Goal: Task Accomplishment & Management: Use online tool/utility

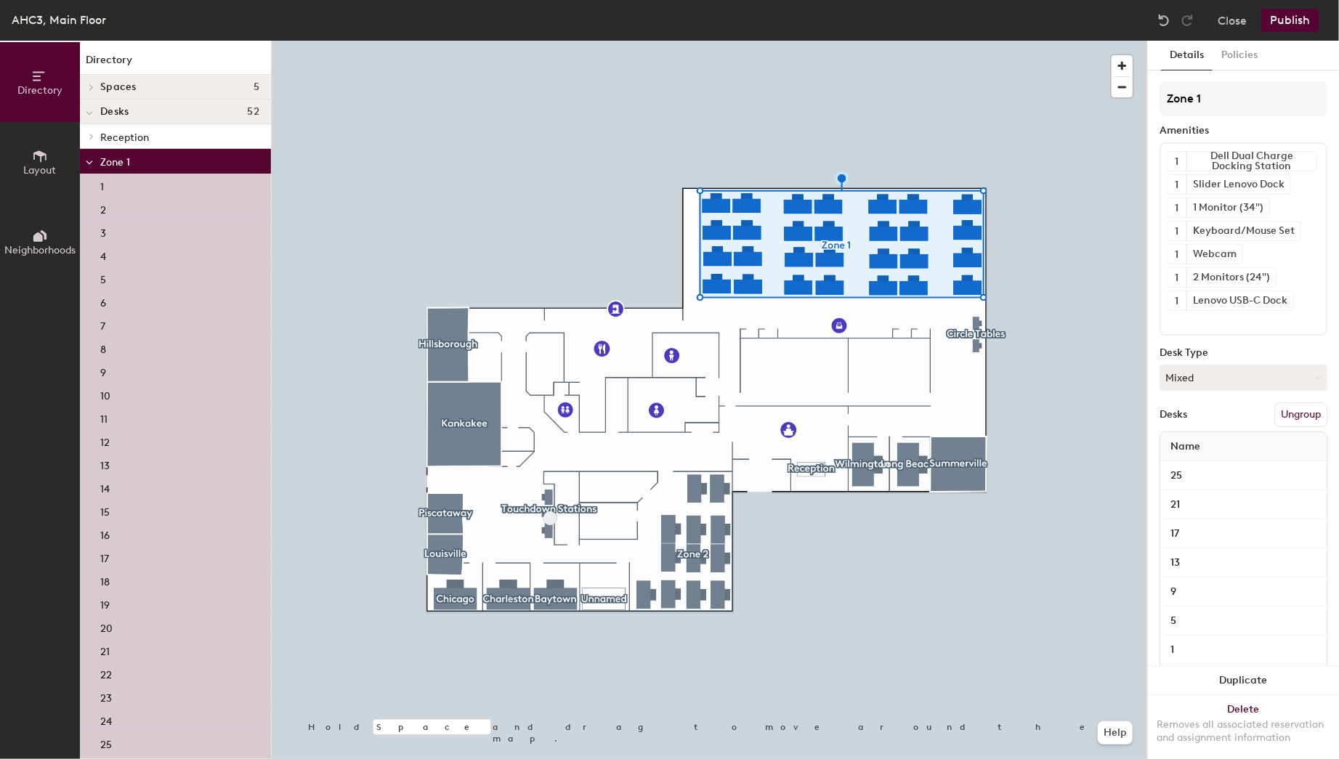
click at [1049, 407] on button "Ungroup" at bounding box center [1301, 415] width 53 height 25
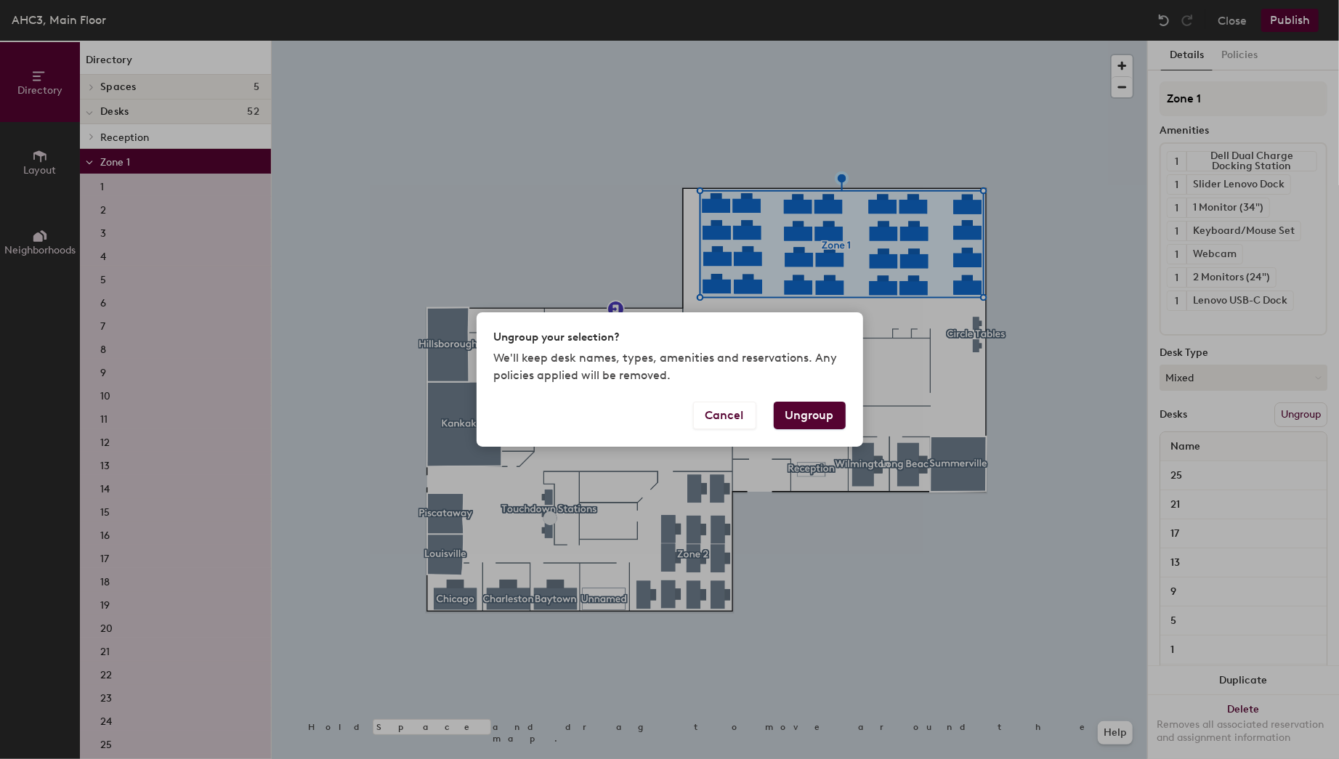
click at [810, 416] on button "Ungroup" at bounding box center [810, 416] width 72 height 28
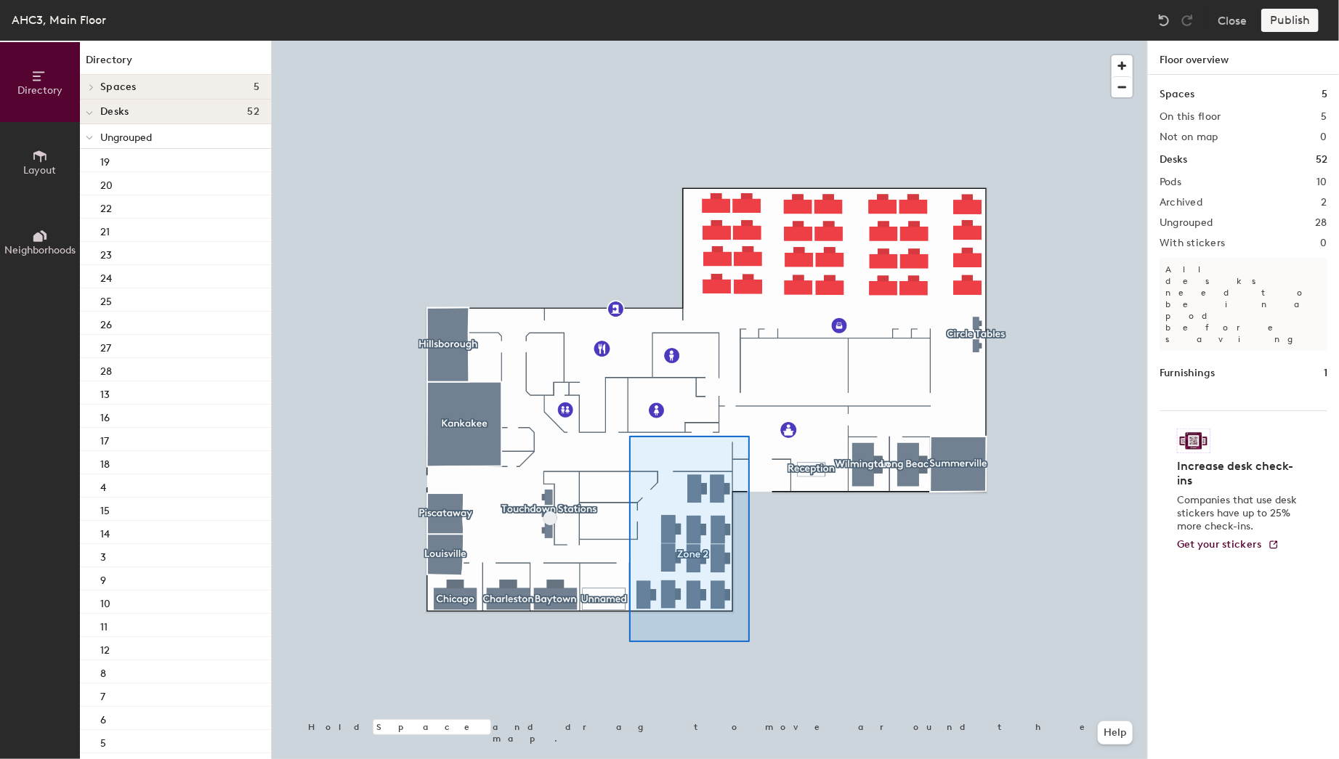
click at [629, 41] on div at bounding box center [710, 41] width 876 height 0
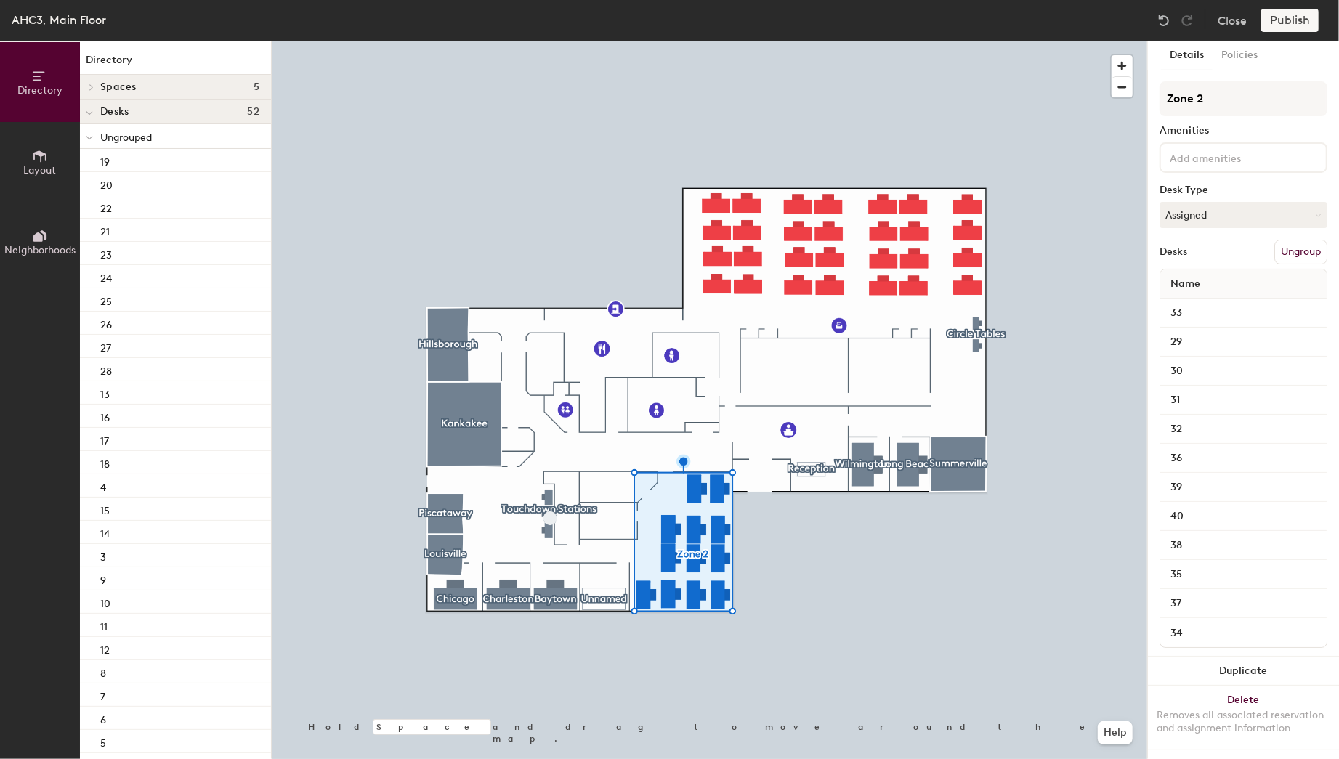
click at [1049, 254] on button "Ungroup" at bounding box center [1301, 252] width 53 height 25
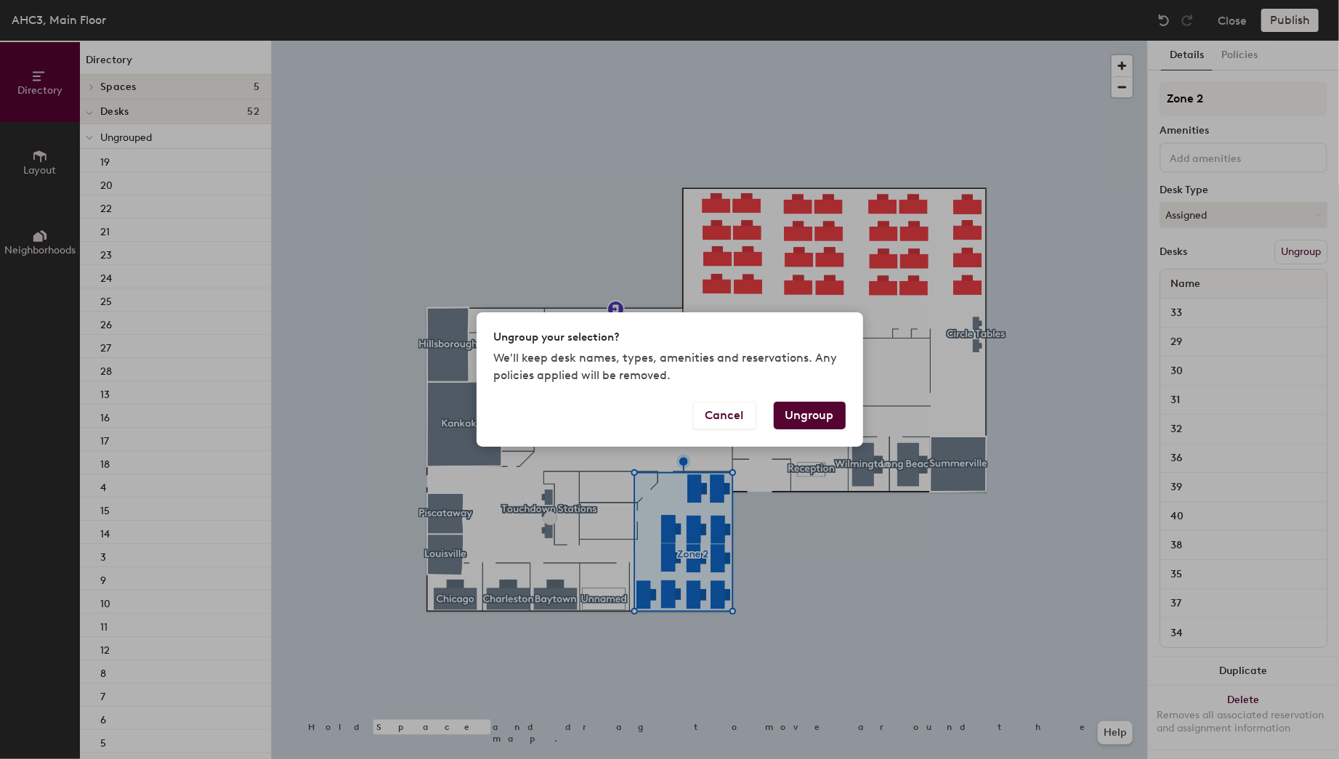
click at [820, 408] on button "Ungroup" at bounding box center [810, 416] width 72 height 28
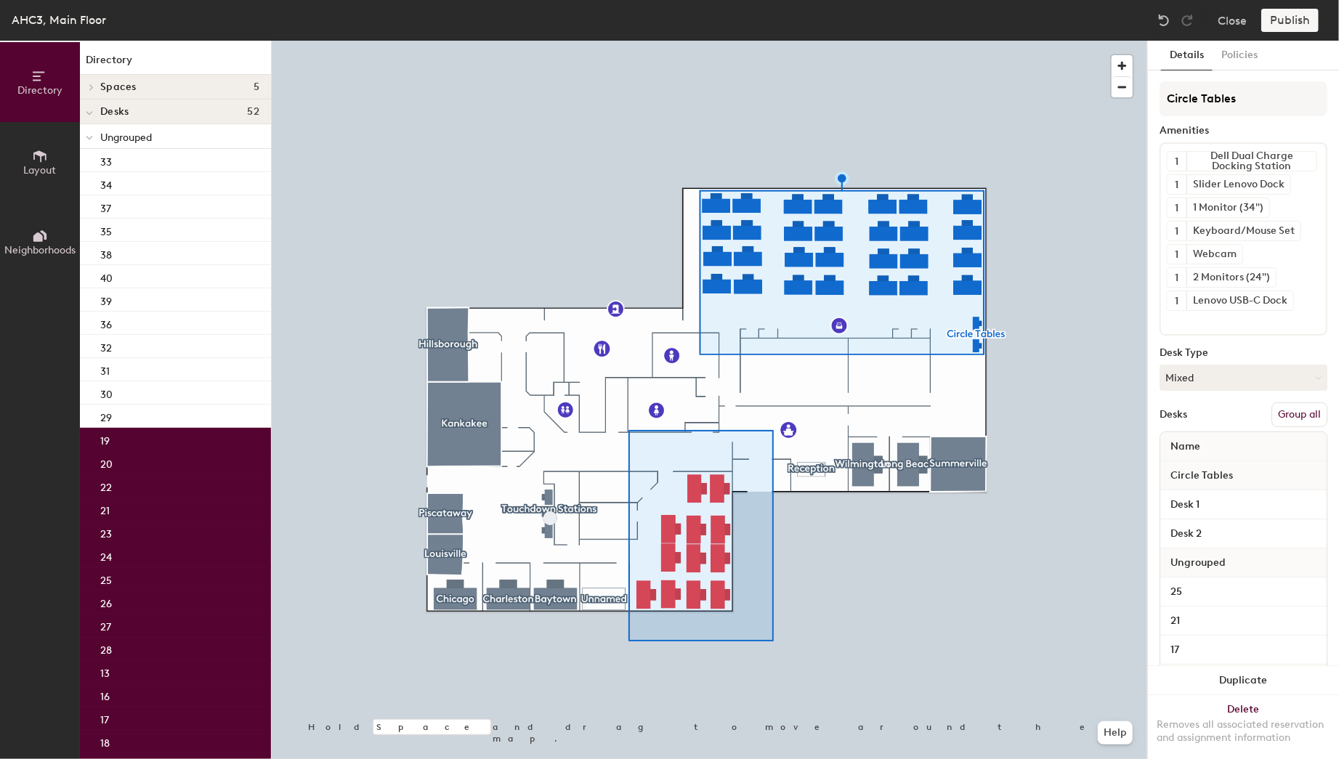
click at [629, 41] on div at bounding box center [710, 41] width 876 height 0
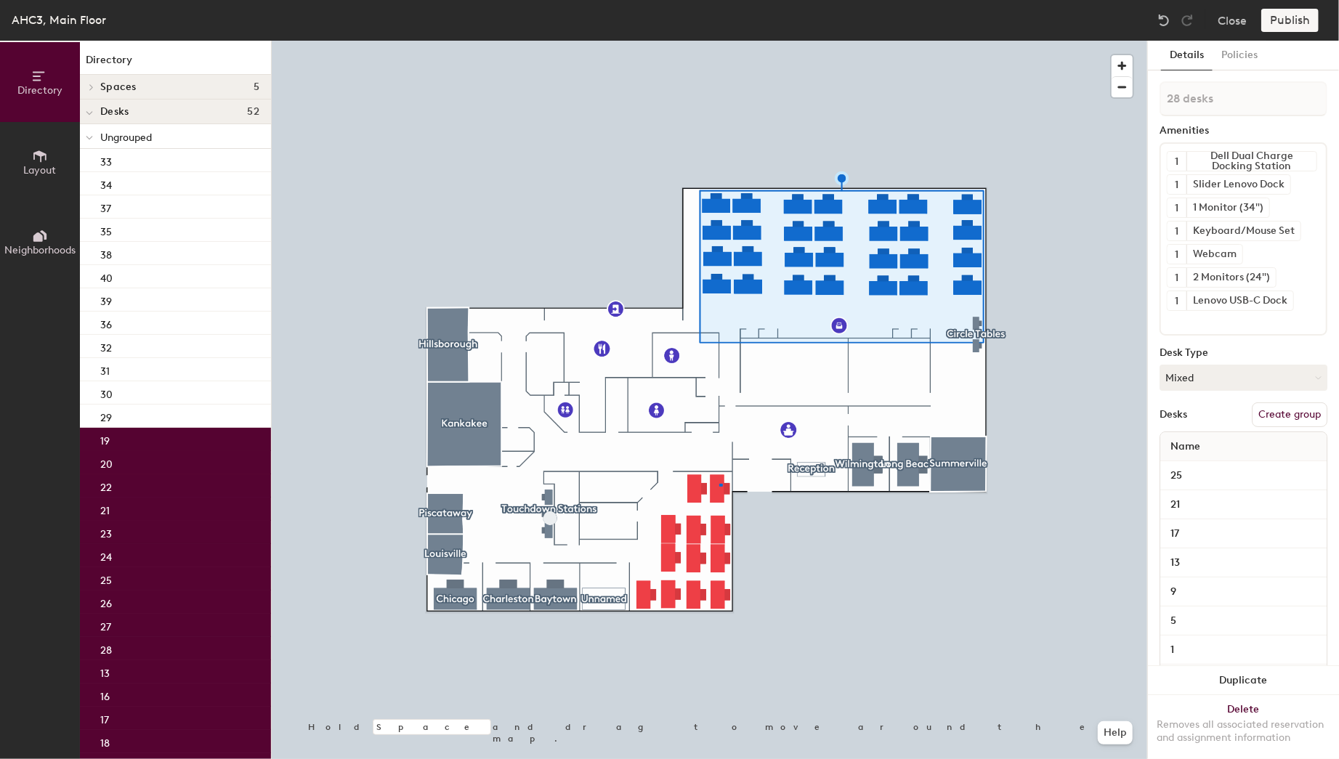
click at [720, 484] on div at bounding box center [722, 485] width 4 height 3
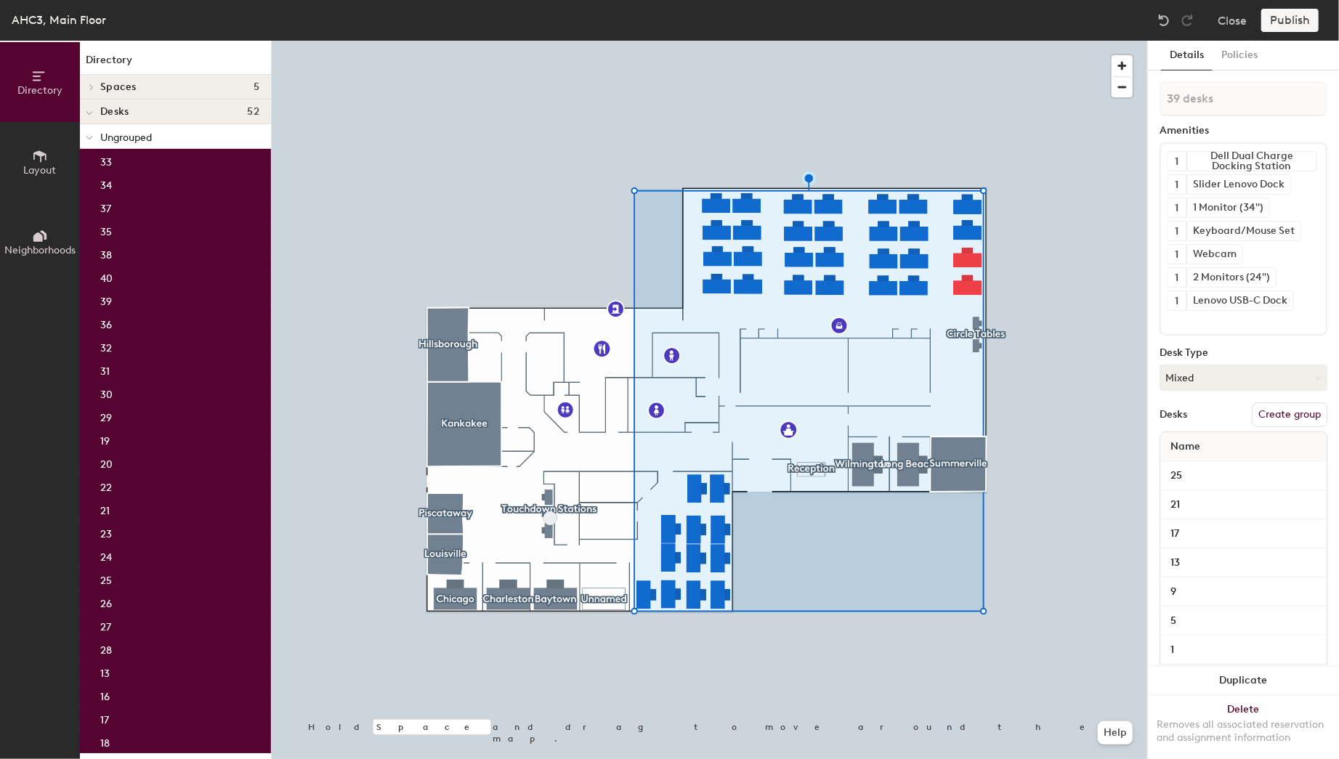
type input "40 desks"
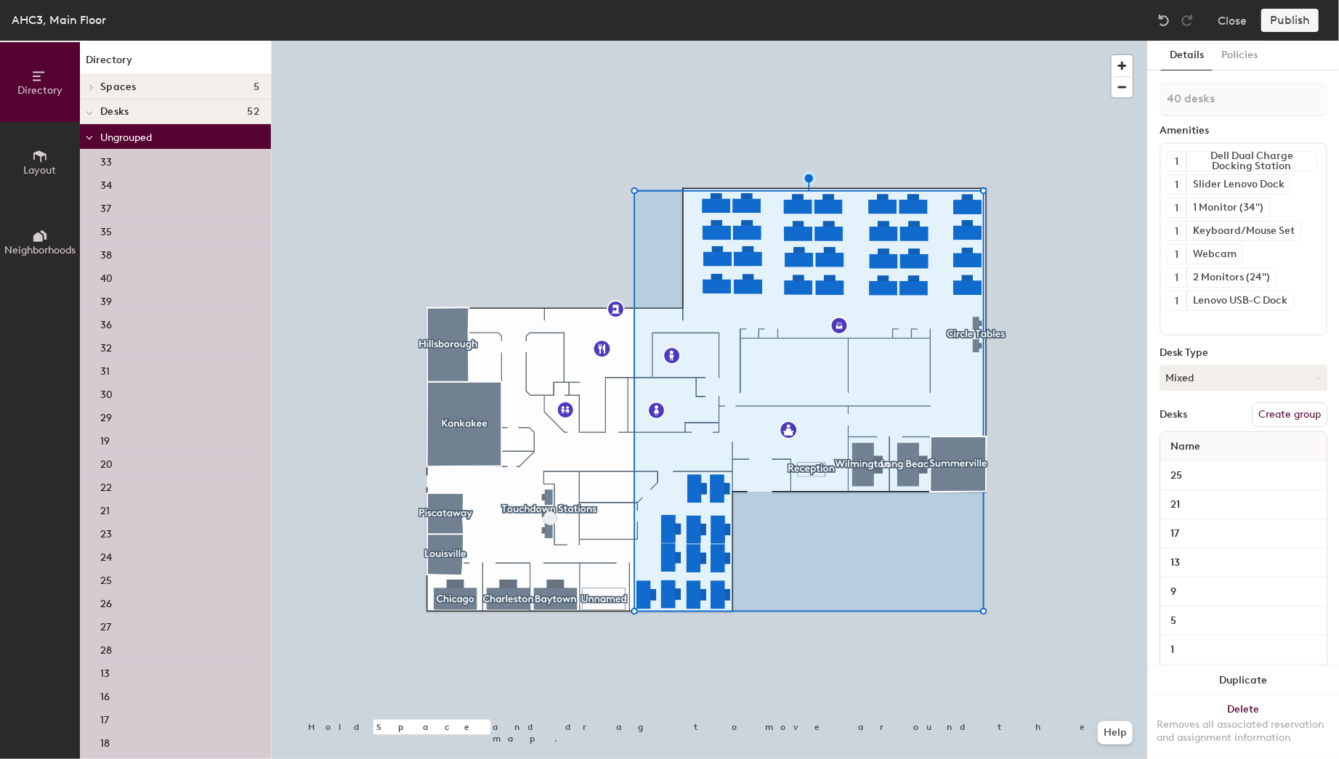
click at [1049, 411] on button "Create group" at bounding box center [1290, 415] width 76 height 25
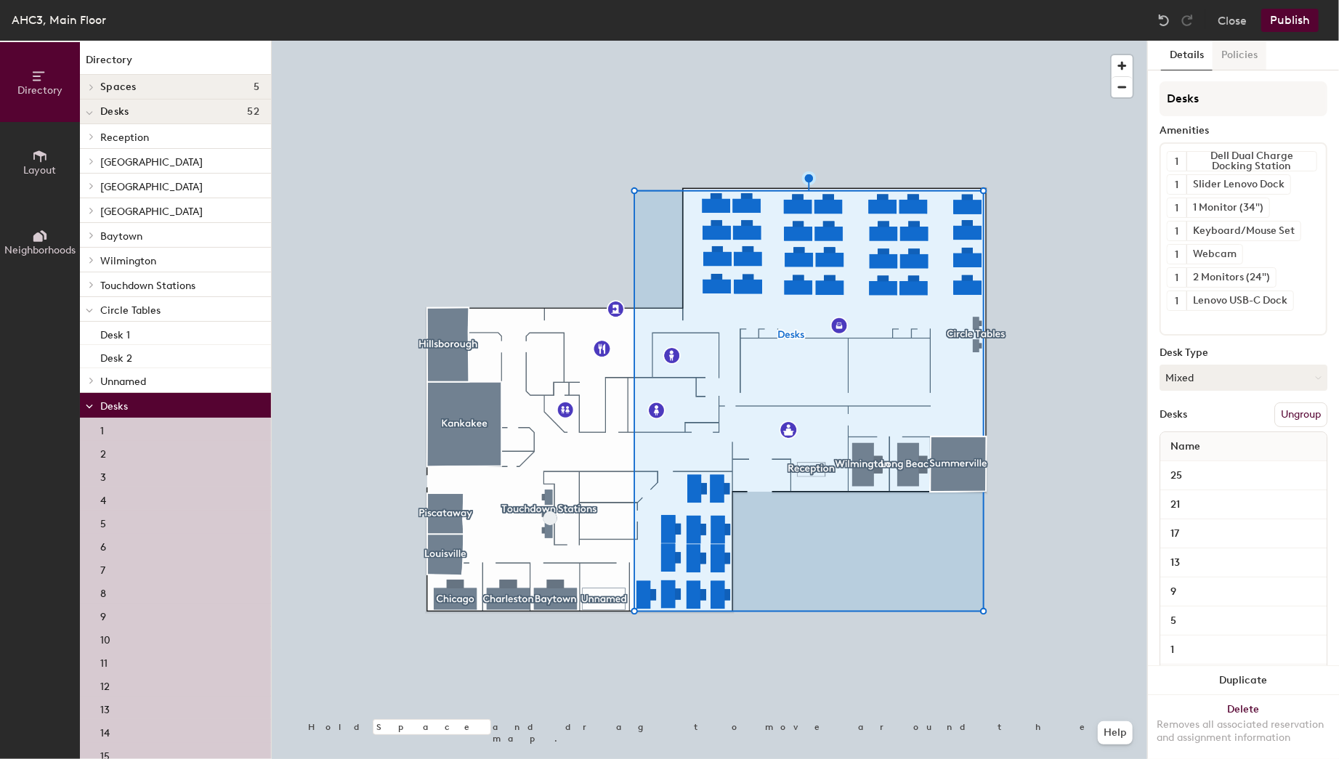
type input "Desks"
click at [1049, 60] on button "Policies" at bounding box center [1240, 56] width 54 height 30
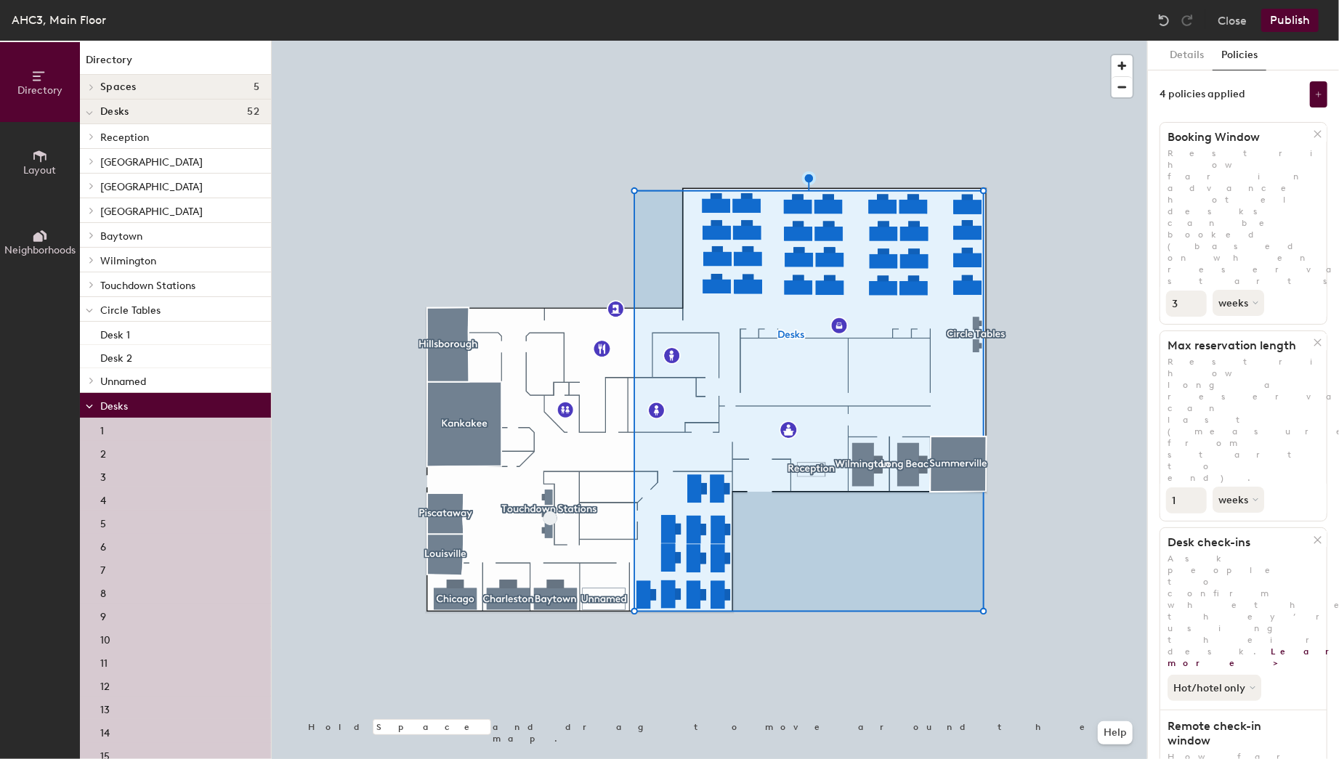
click at [1049, 291] on input "3" at bounding box center [1186, 304] width 41 height 26
click at [1049, 291] on input "4" at bounding box center [1186, 304] width 41 height 26
click at [1049, 291] on input "5" at bounding box center [1186, 304] width 41 height 26
type input "6"
click at [1049, 291] on input "6" at bounding box center [1186, 304] width 41 height 26
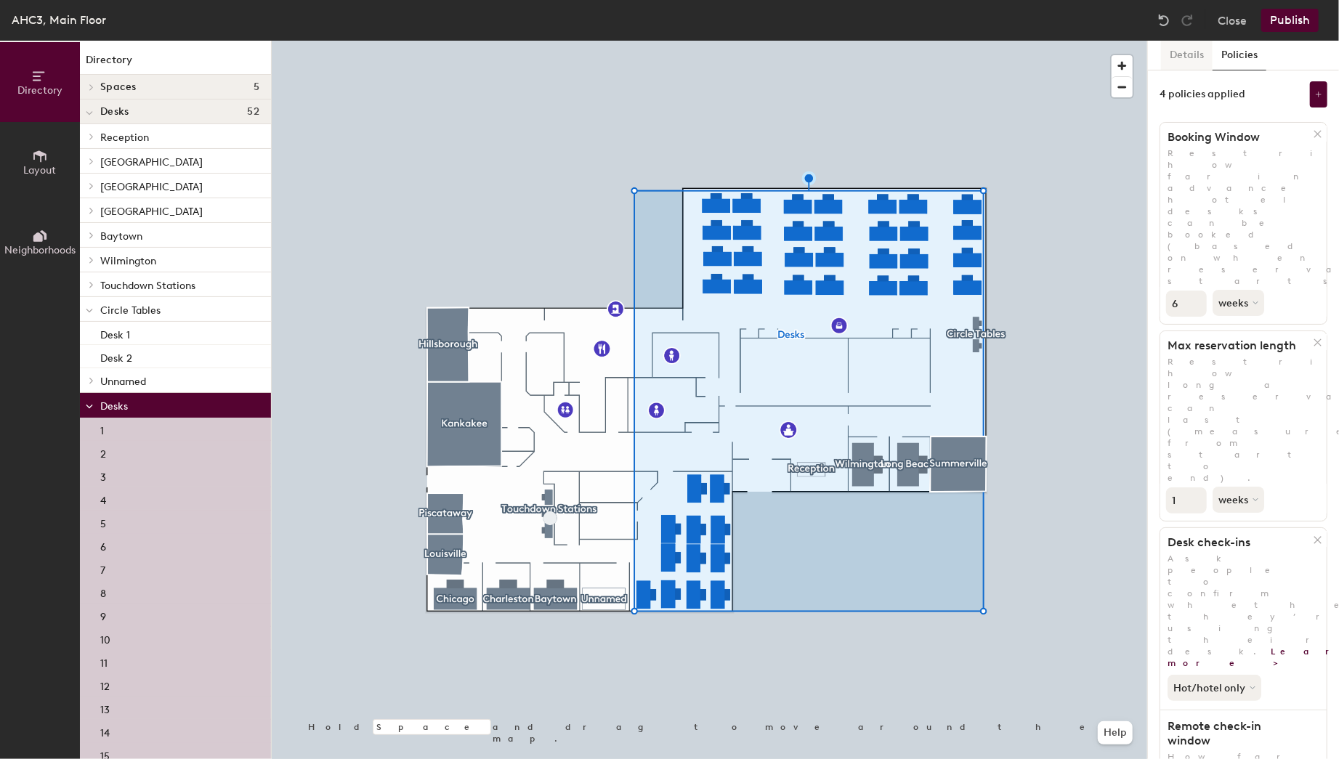
click at [1049, 55] on button "Details" at bounding box center [1187, 56] width 52 height 30
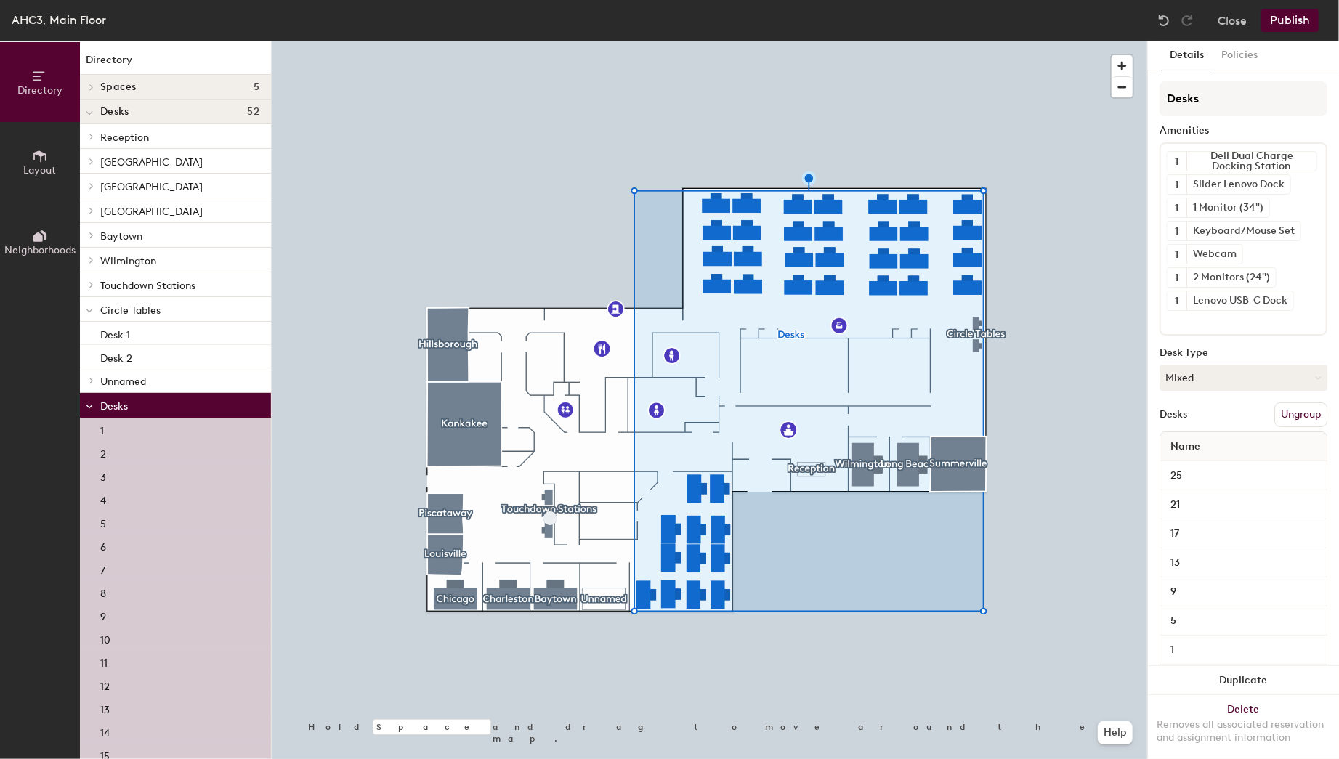
click at [1049, 19] on button "Publish" at bounding box center [1290, 20] width 57 height 23
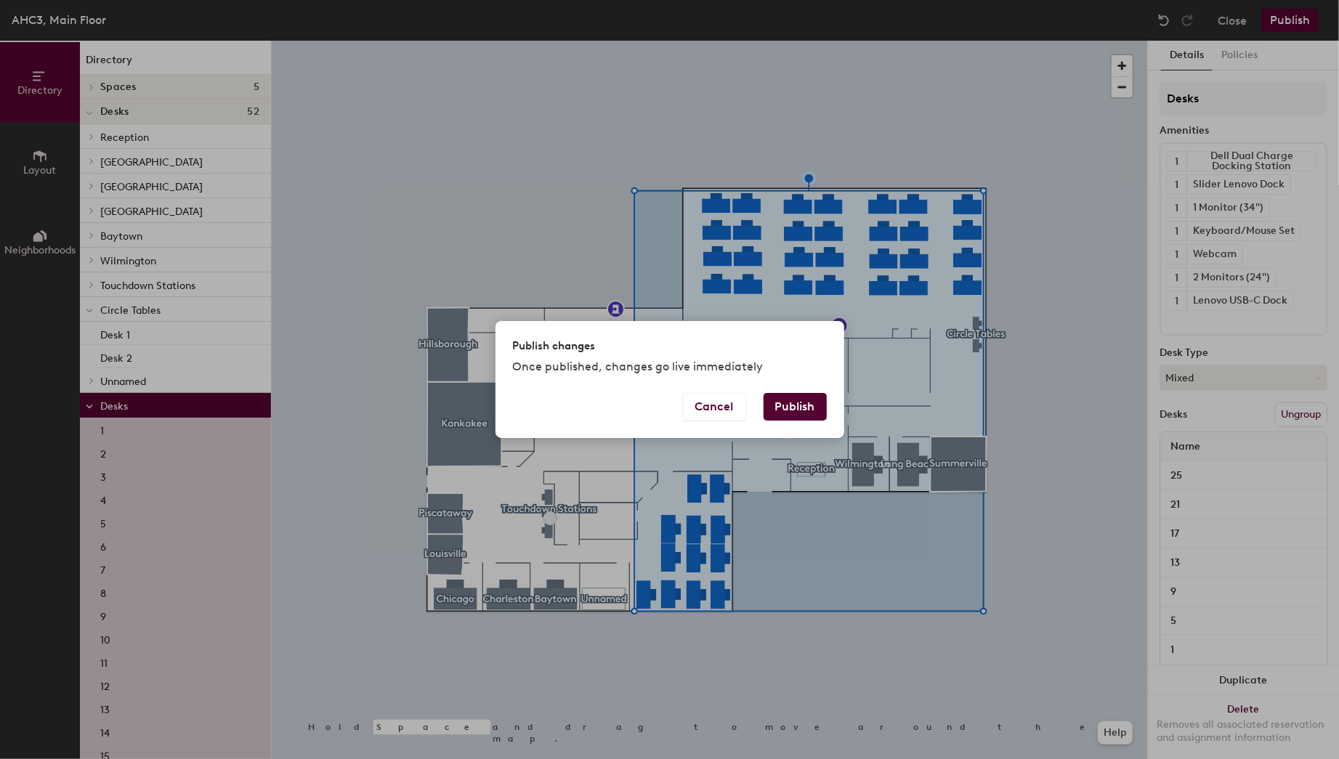
click at [768, 402] on button "Publish" at bounding box center [795, 407] width 63 height 28
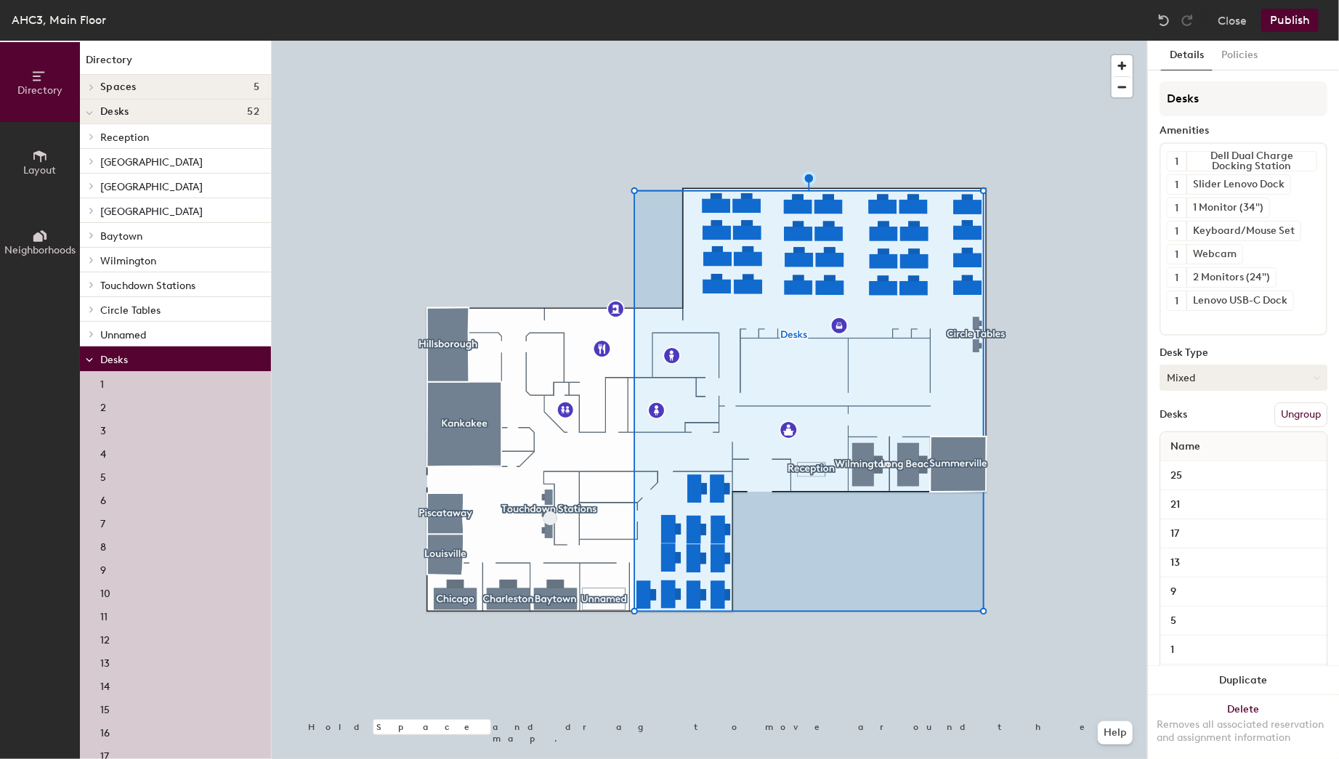
click at [1247, 374] on button "Mixed" at bounding box center [1244, 378] width 168 height 26
click at [1187, 409] on div "Desks" at bounding box center [1174, 415] width 28 height 12
click at [1182, 409] on div "Desks" at bounding box center [1174, 415] width 28 height 12
click at [131, 112] on h4 "Desks 52" at bounding box center [179, 112] width 159 height 12
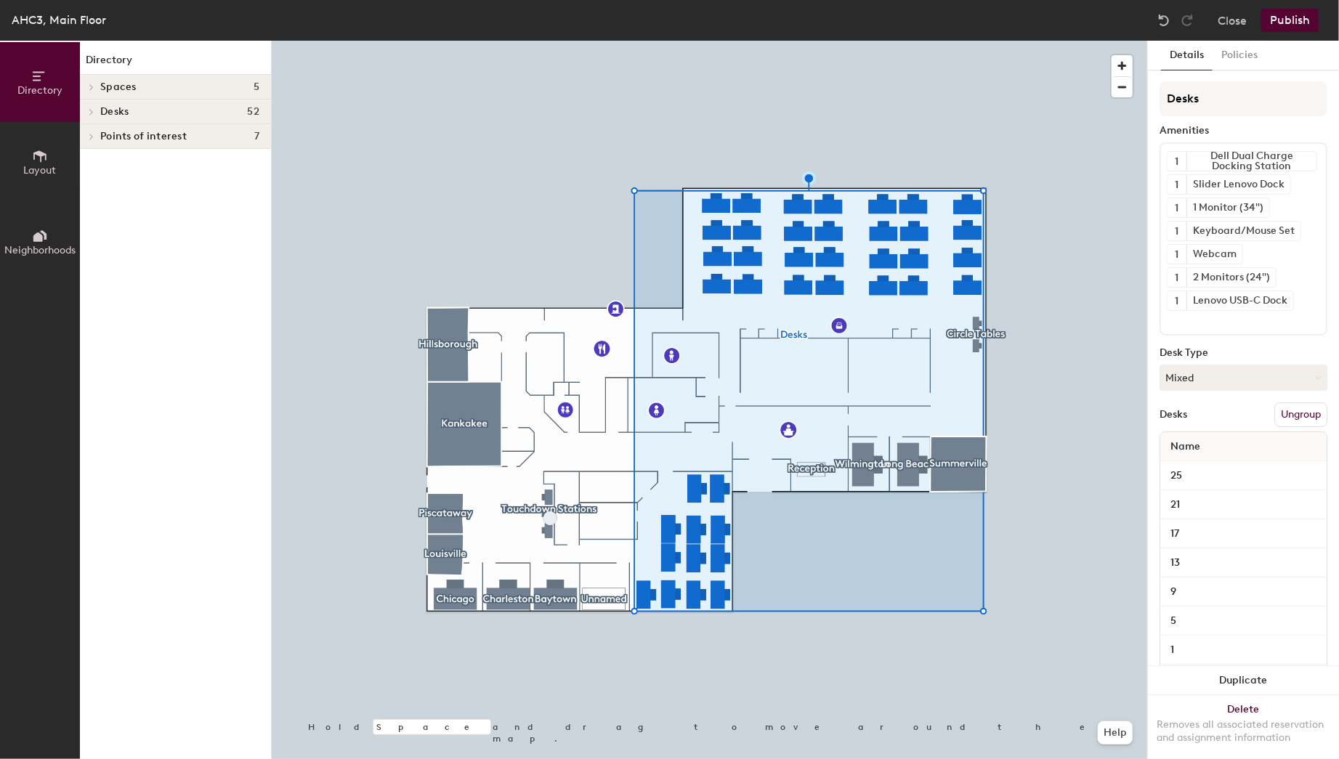
click at [131, 112] on h4 "Desks 52" at bounding box center [179, 112] width 159 height 12
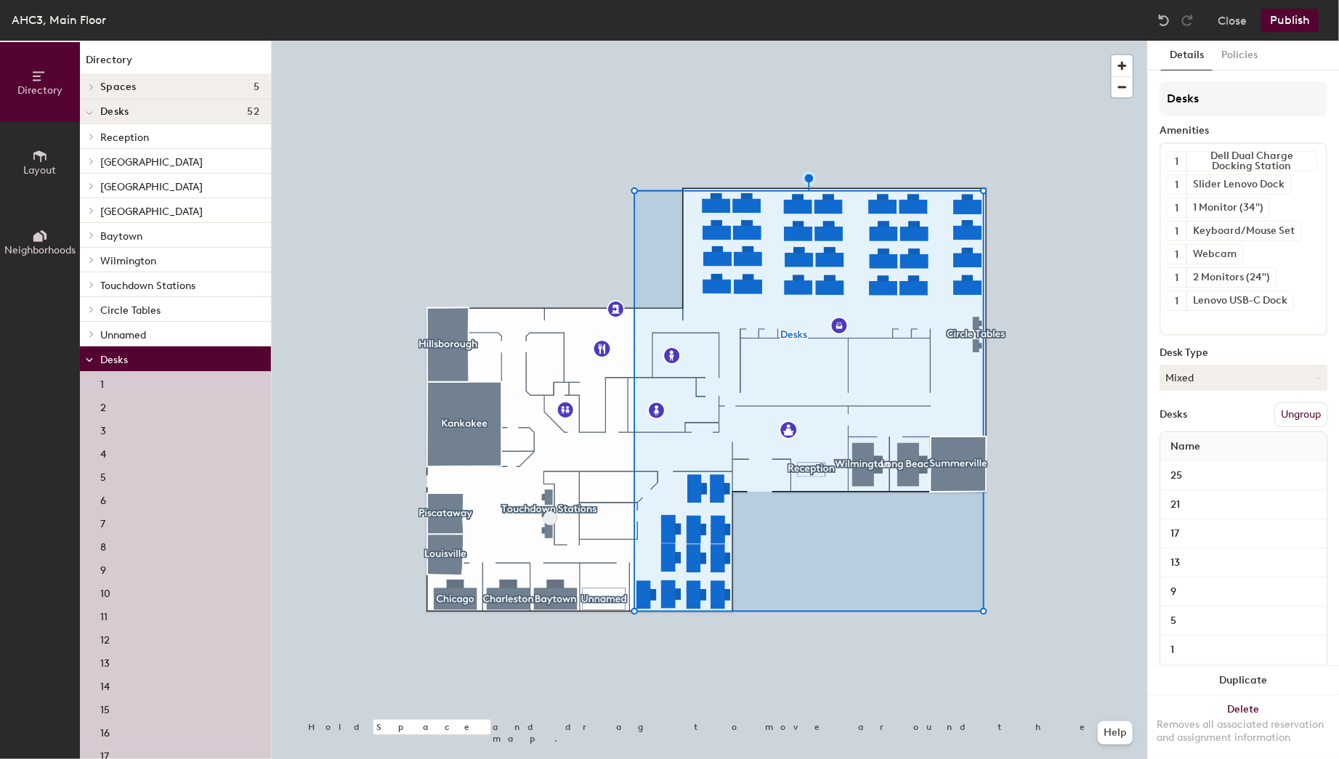
click at [85, 358] on div at bounding box center [89, 359] width 19 height 24
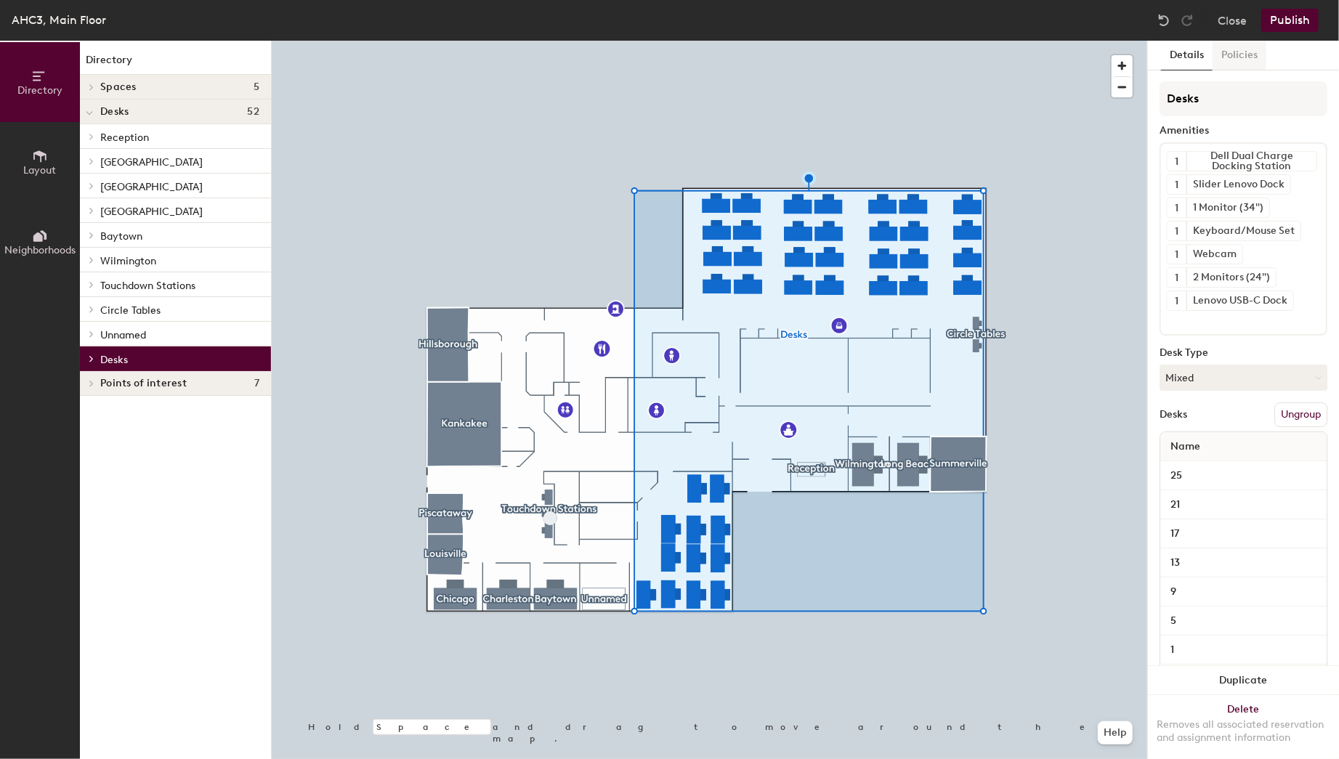
click at [1232, 57] on button "Policies" at bounding box center [1240, 56] width 54 height 30
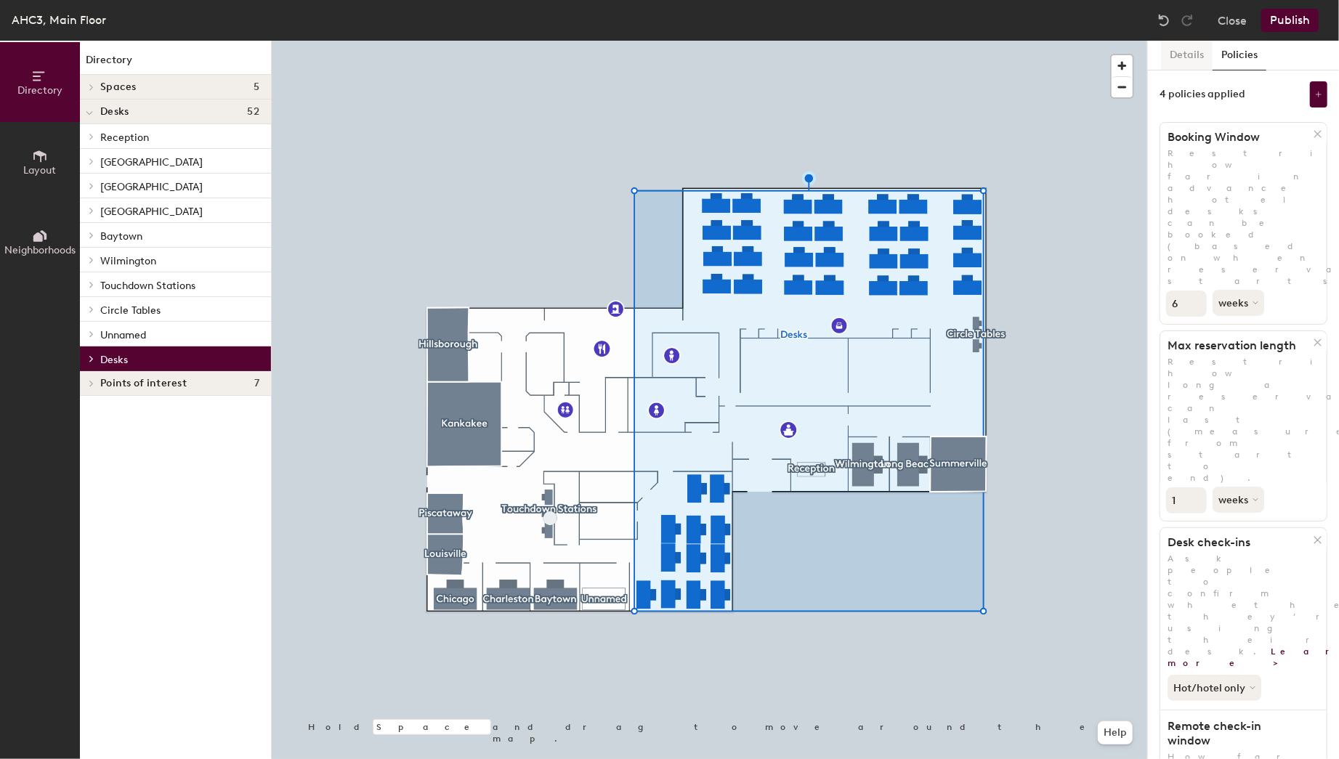
click at [1195, 54] on button "Details" at bounding box center [1187, 56] width 52 height 30
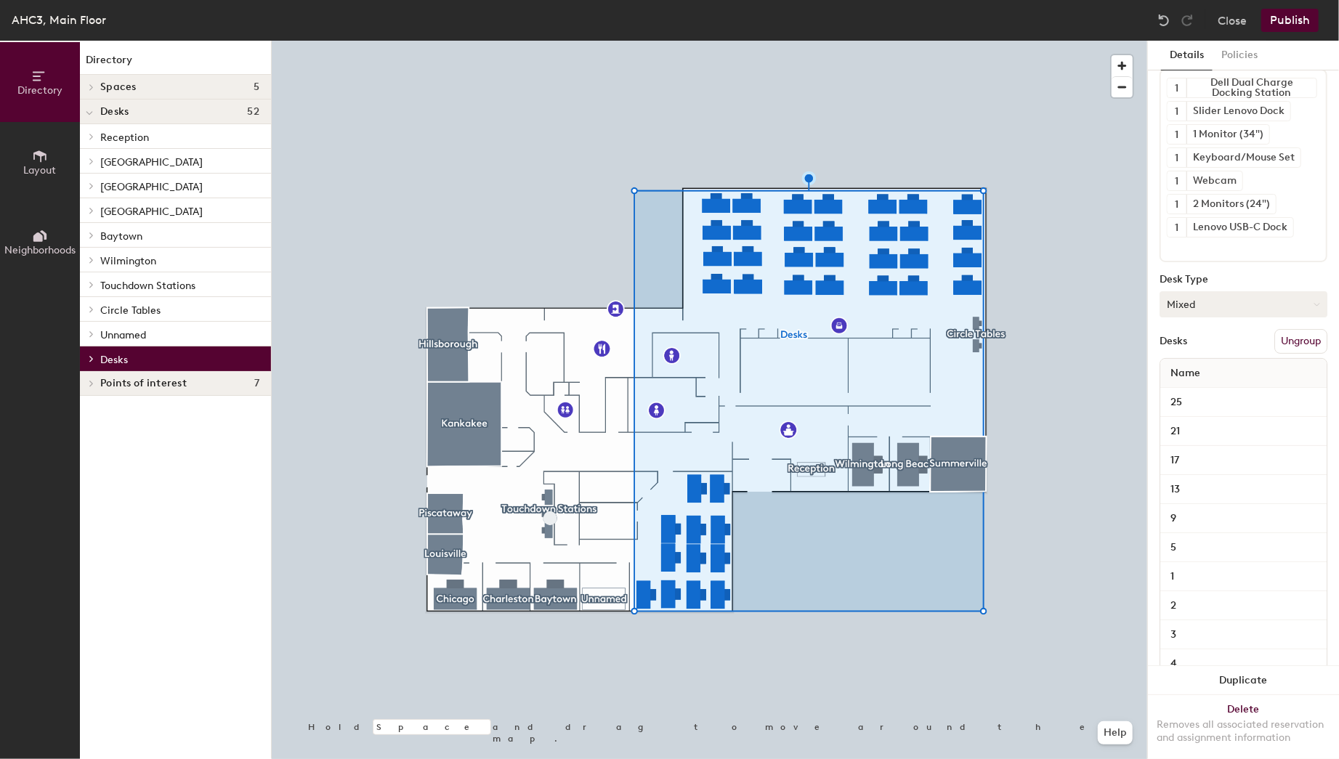
scroll to position [142, 0]
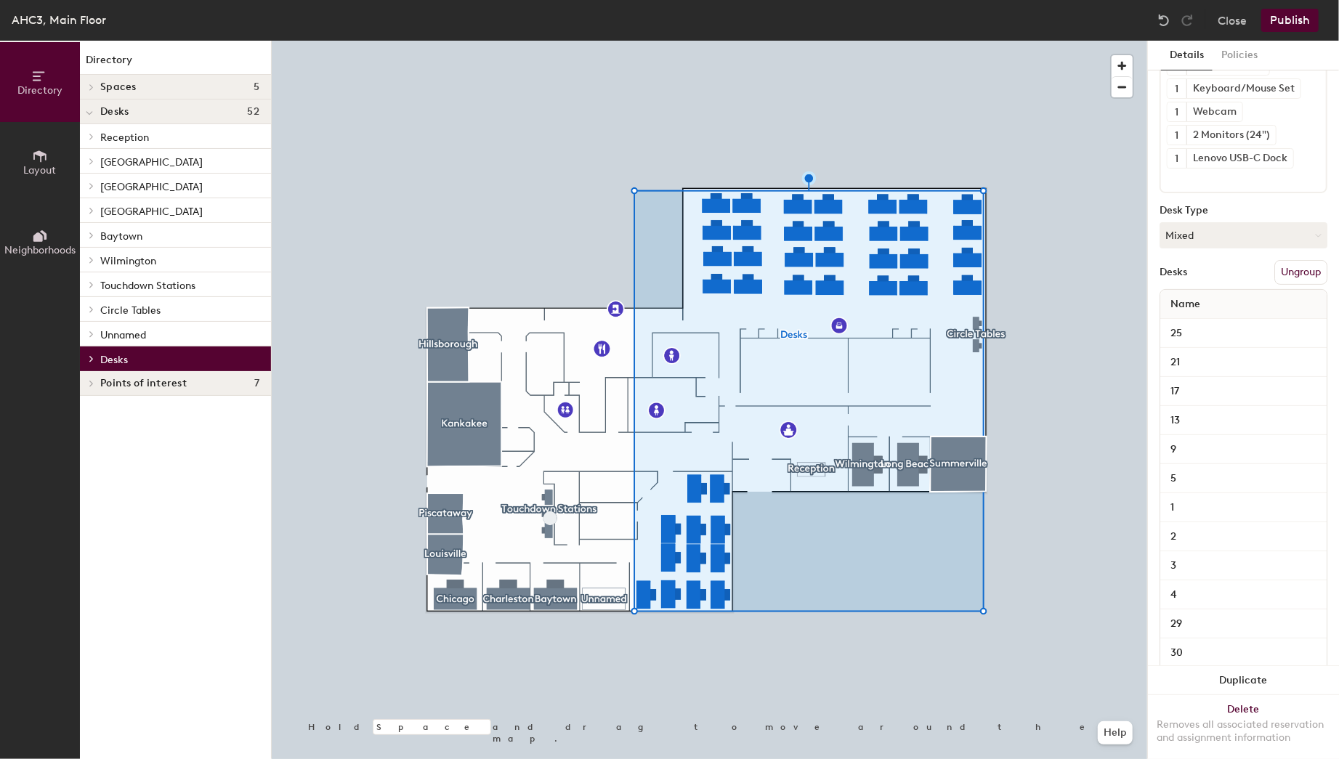
click at [1297, 267] on button "Ungroup" at bounding box center [1301, 272] width 53 height 25
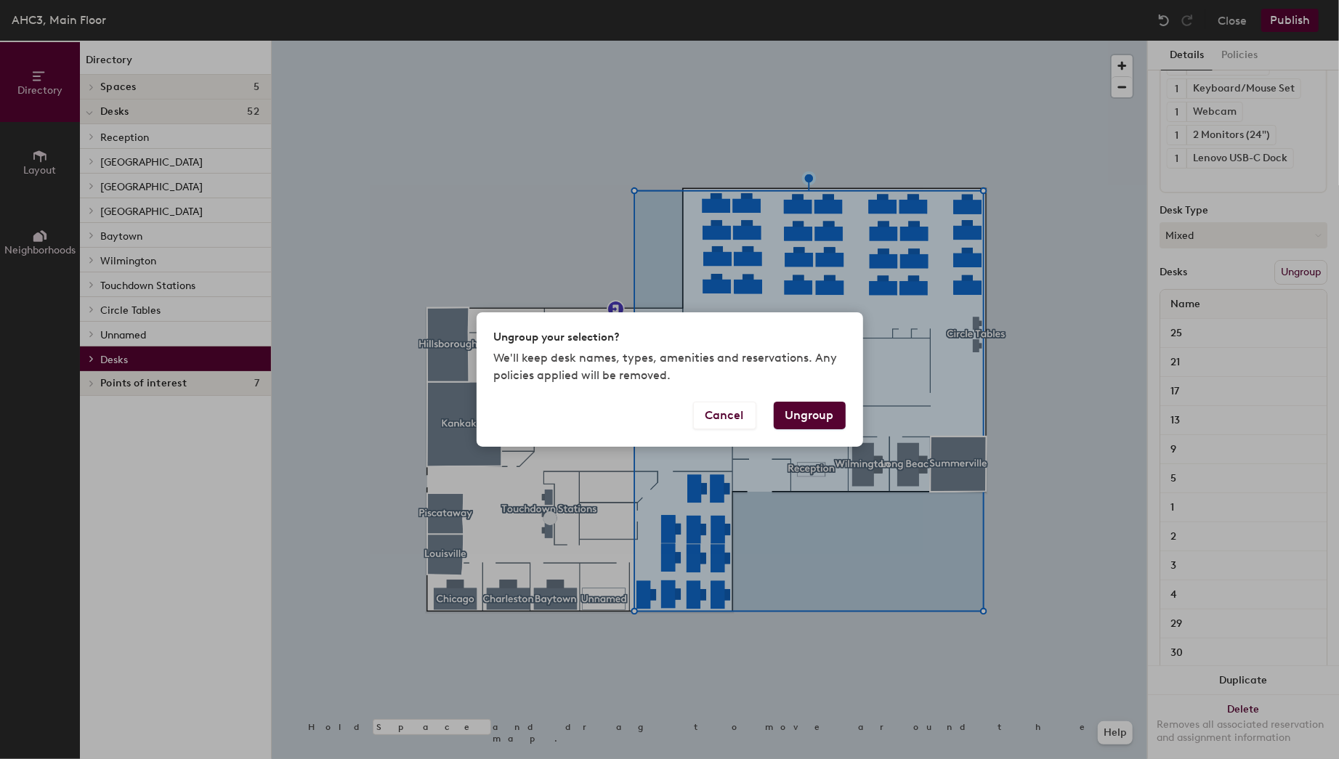
click at [838, 414] on button "Ungroup" at bounding box center [810, 416] width 72 height 28
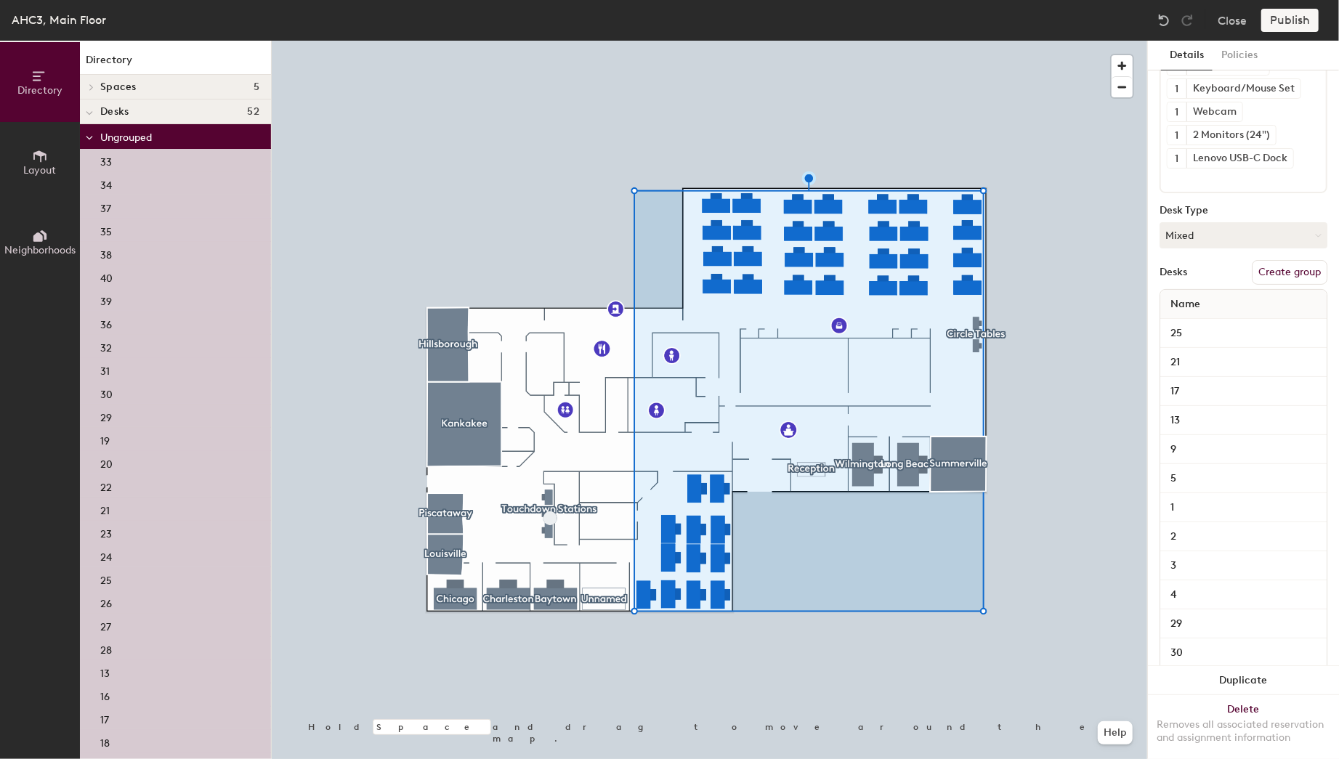
click at [1293, 265] on button "Create group" at bounding box center [1290, 272] width 76 height 25
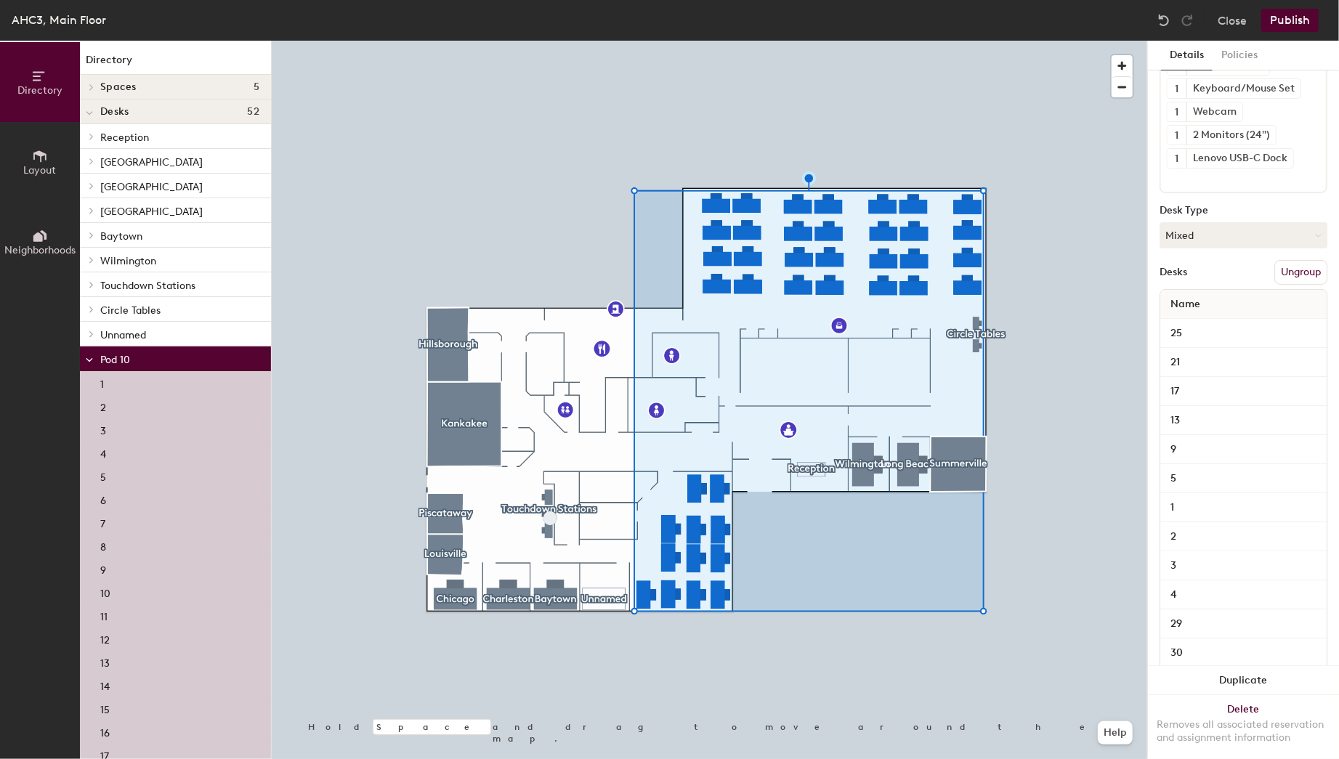
scroll to position [0, 0]
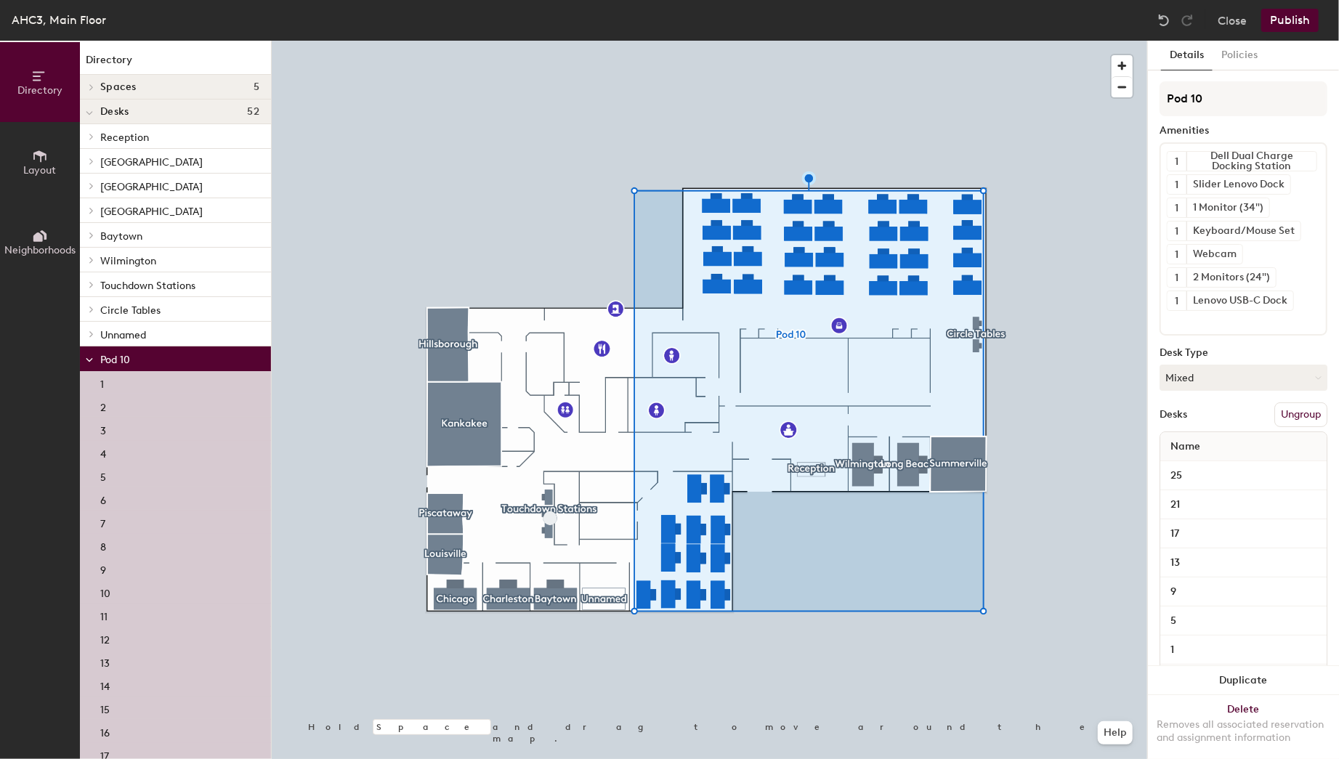
drag, startPoint x: 1194, startPoint y: 98, endPoint x: 1137, endPoint y: 93, distance: 56.9
click at [1137, 93] on div "Directory Layout Neighborhoods Directory Spaces 5 Hillsborough Kankakee Louisvi…" at bounding box center [669, 400] width 1339 height 719
type input "Acme-Hardesty"
click at [1283, 24] on button "Publish" at bounding box center [1290, 20] width 57 height 23
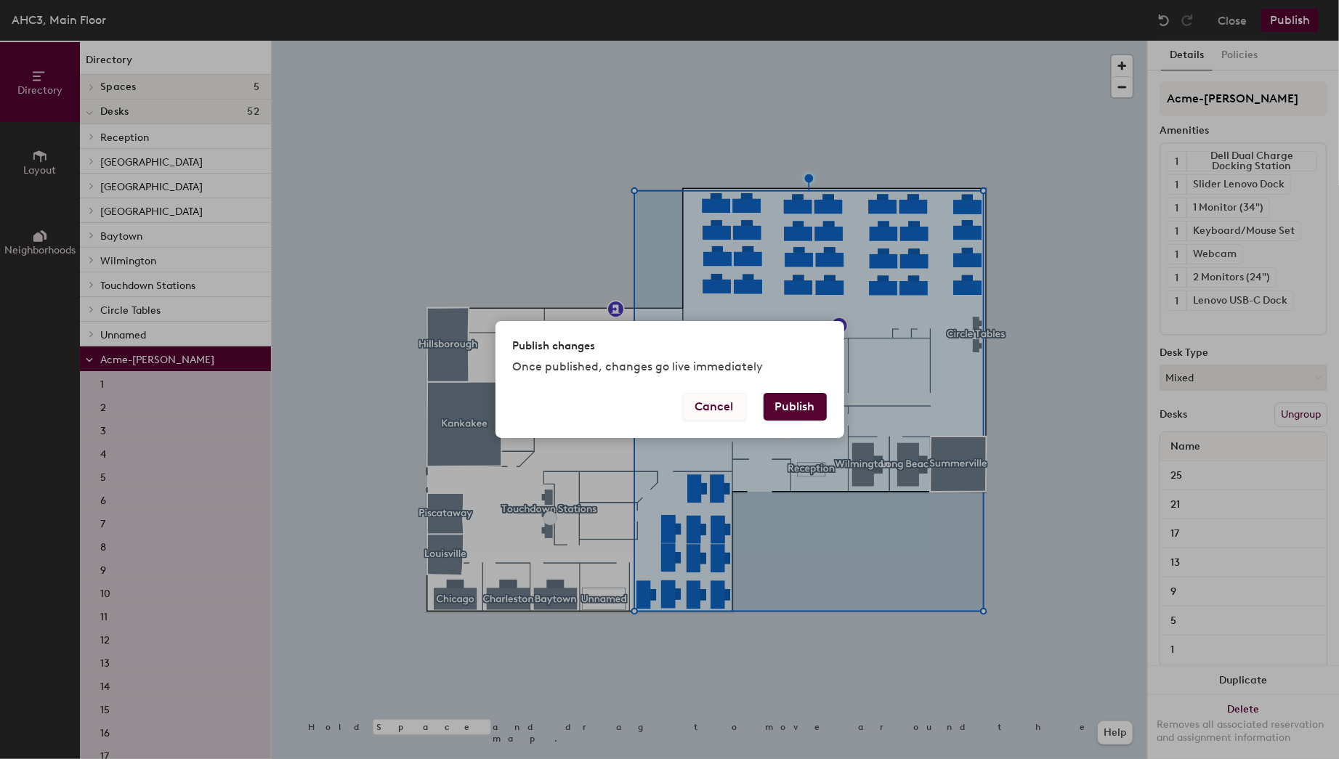
click at [731, 406] on button "Cancel" at bounding box center [714, 407] width 63 height 28
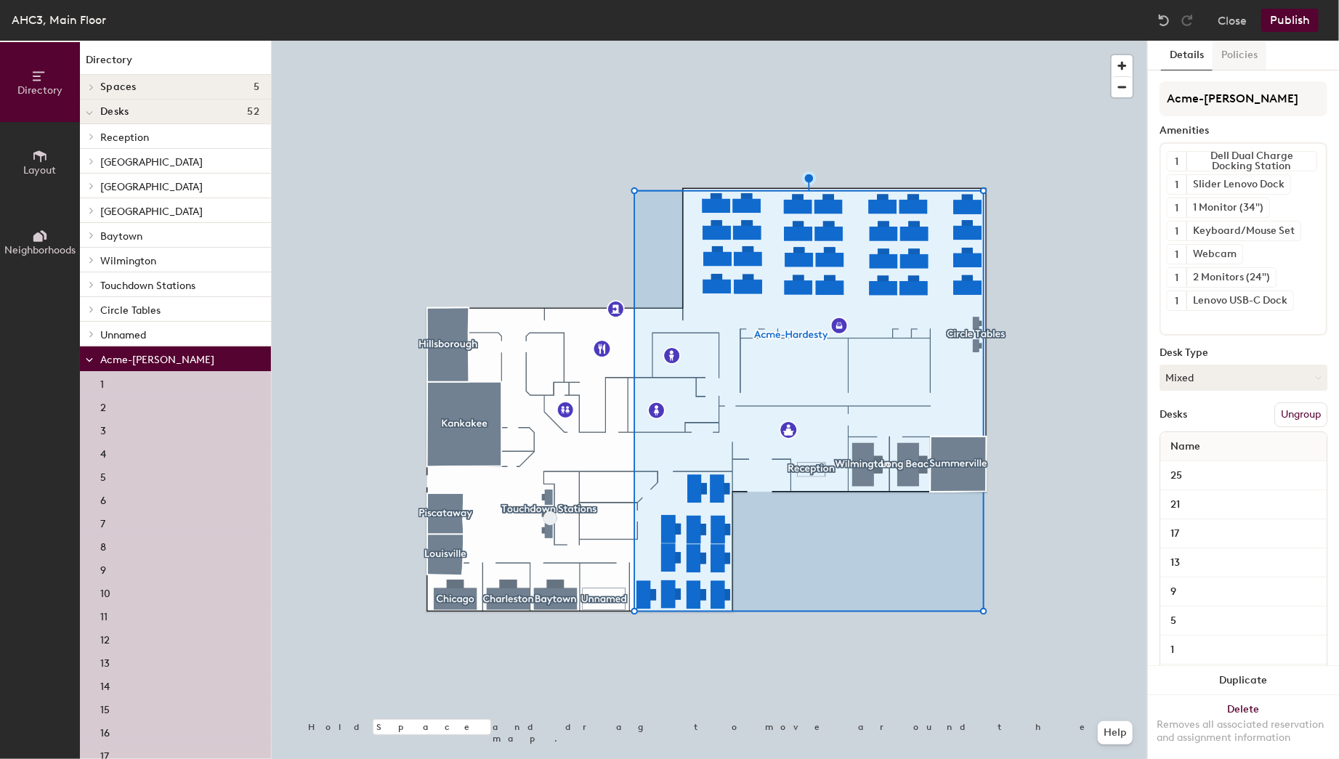
click at [1226, 65] on button "Policies" at bounding box center [1240, 56] width 54 height 30
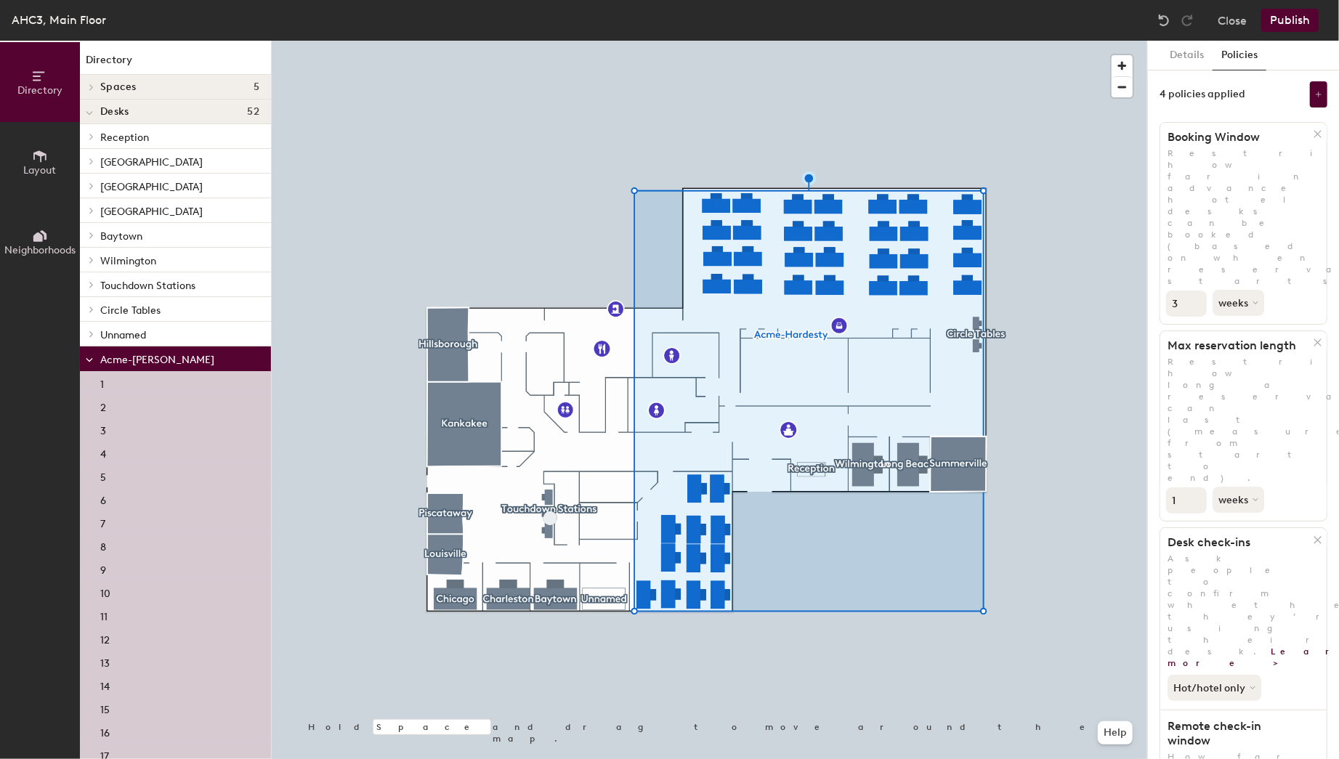
click at [1198, 291] on input "3" at bounding box center [1186, 304] width 41 height 26
click at [1198, 291] on input "4" at bounding box center [1186, 304] width 41 height 26
click at [1198, 291] on input "5" at bounding box center [1186, 304] width 41 height 26
type input "6"
click at [1198, 291] on input "6" at bounding box center [1186, 304] width 41 height 26
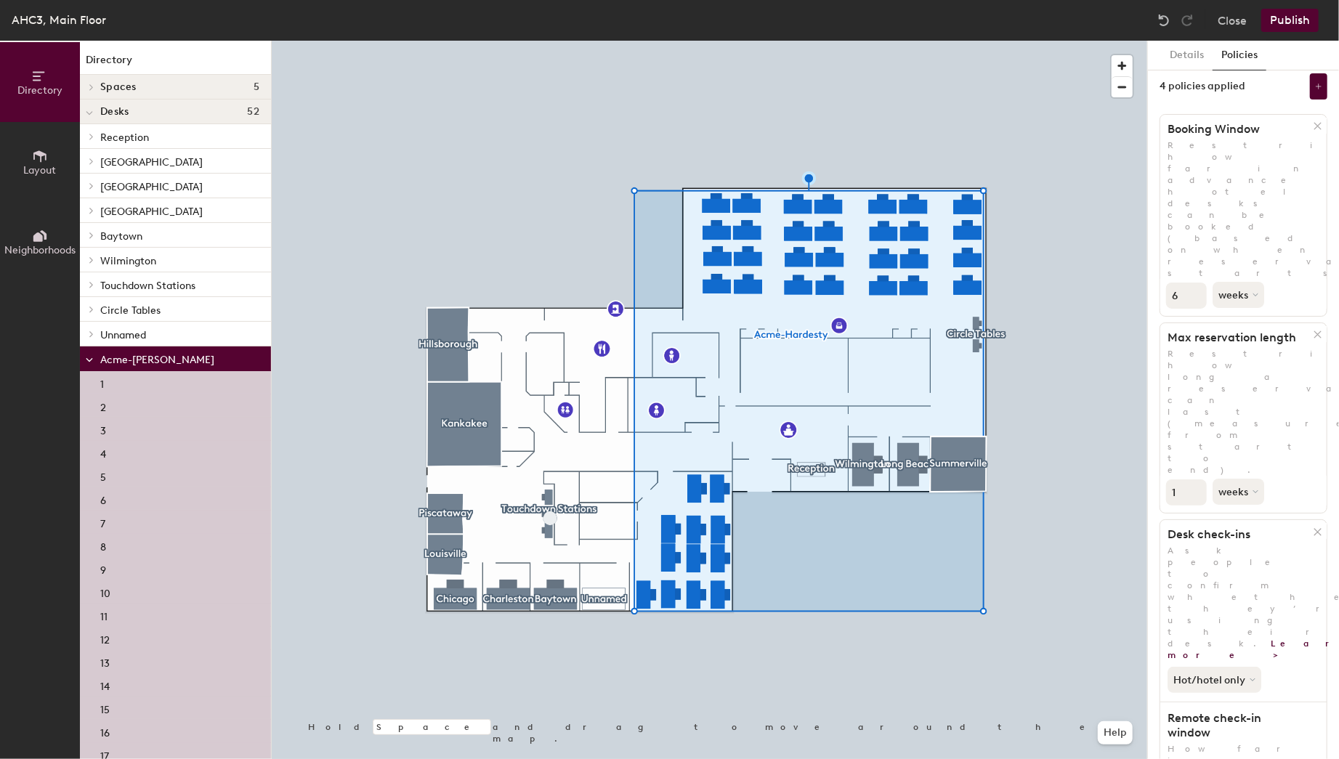
scroll to position [22, 0]
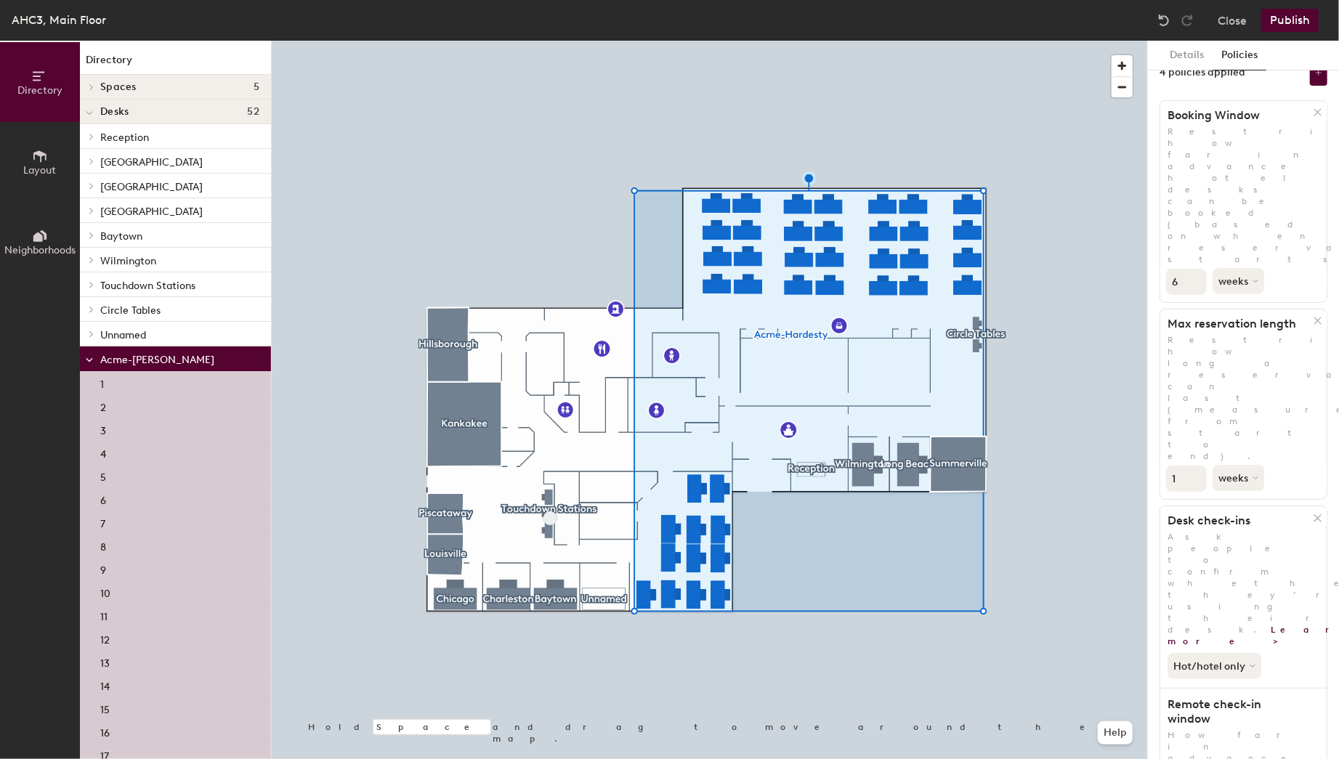
click at [549, 41] on div at bounding box center [710, 41] width 876 height 0
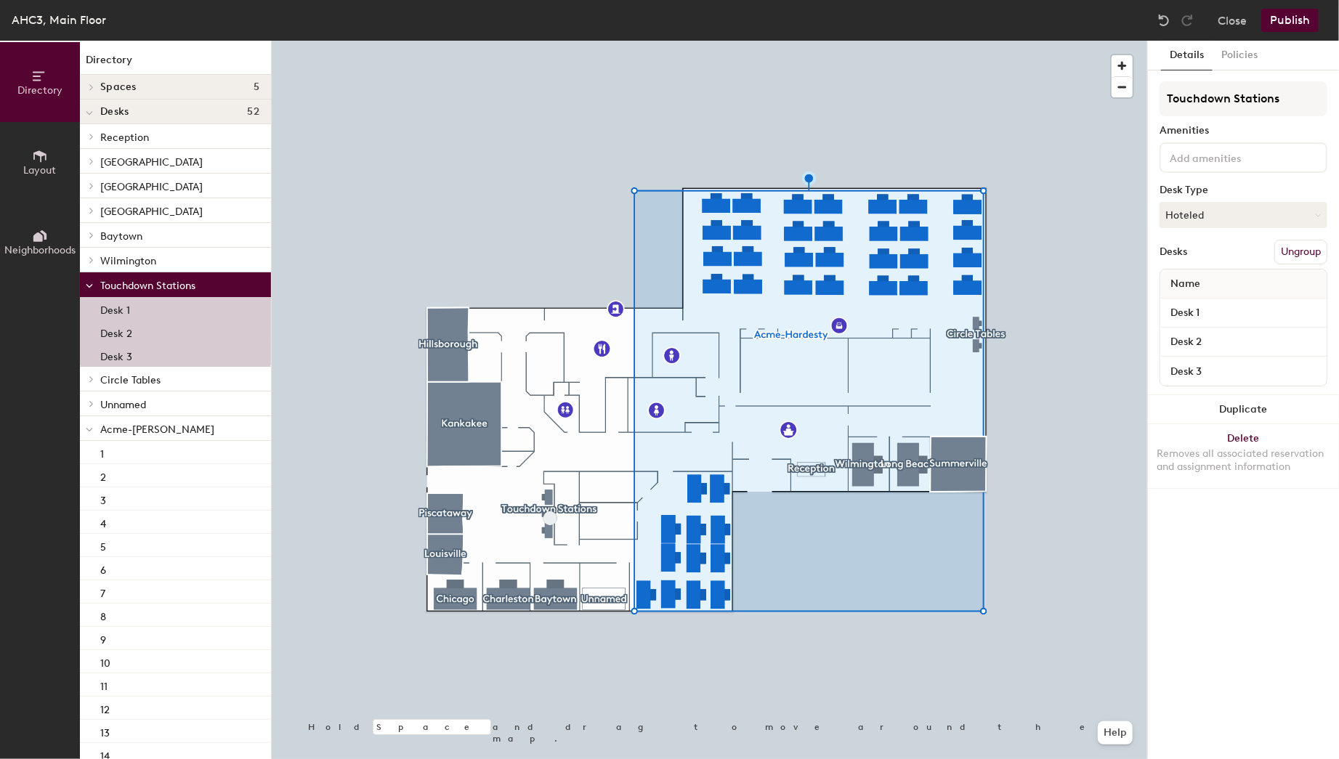
scroll to position [0, 0]
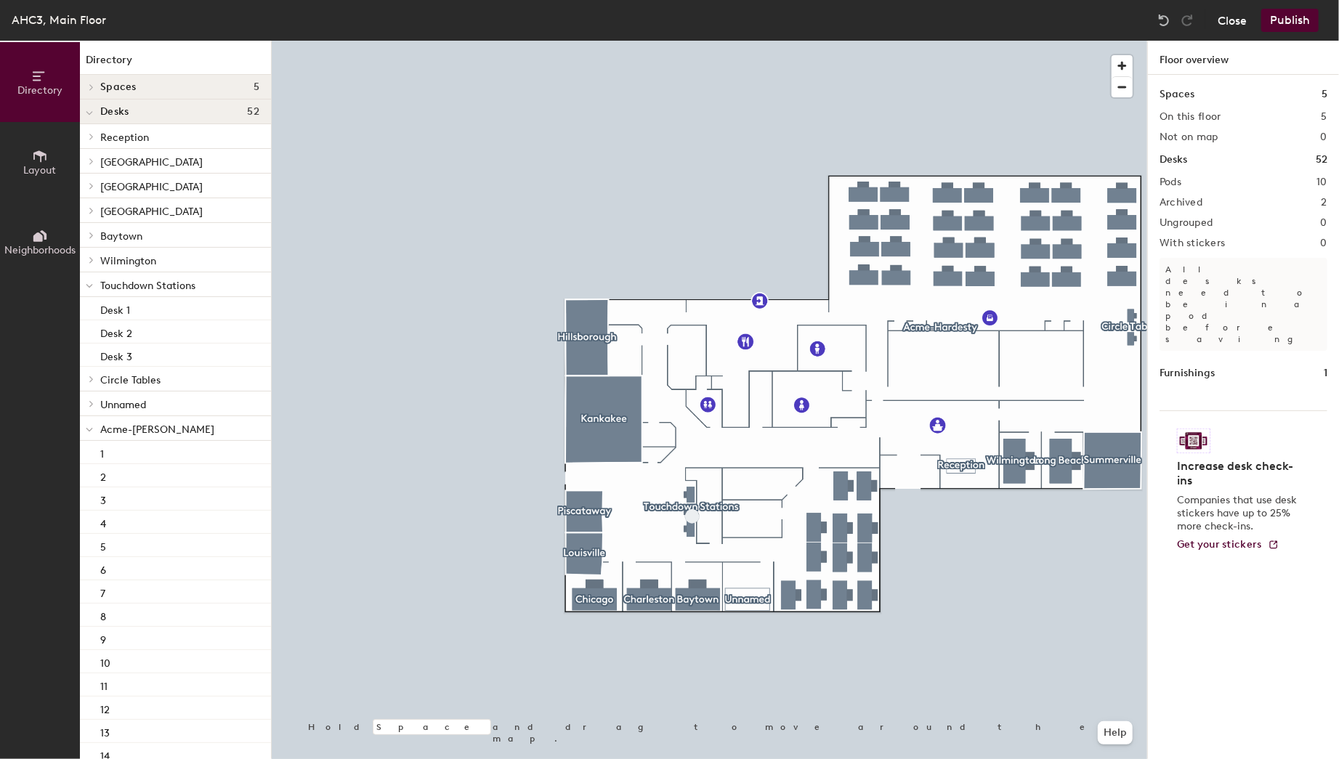
click at [1239, 23] on button "Close" at bounding box center [1232, 20] width 29 height 23
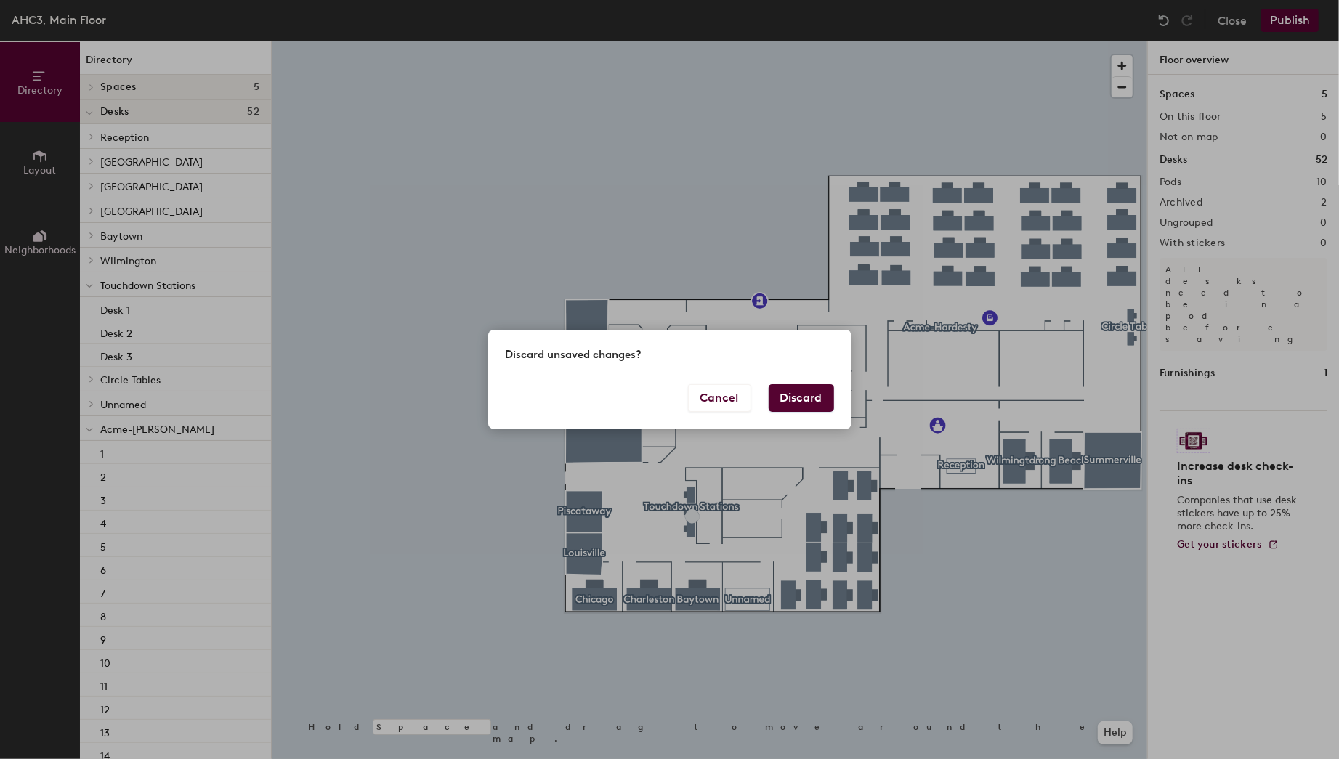
click at [814, 392] on button "Discard" at bounding box center [801, 398] width 65 height 28
